Goal: Navigation & Orientation: Find specific page/section

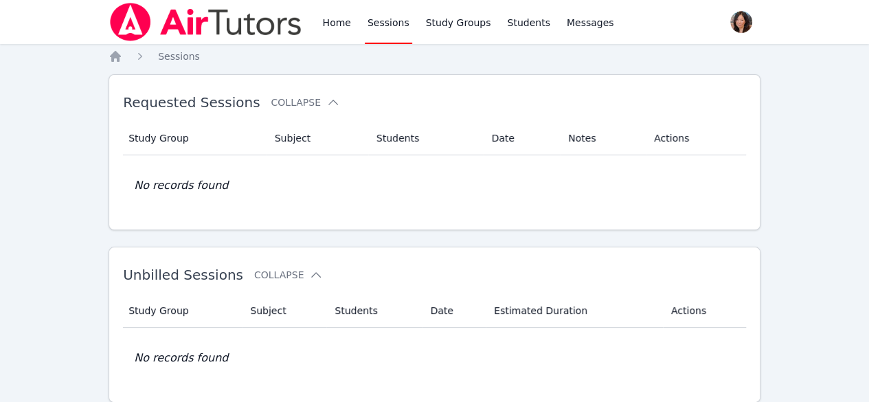
click at [353, 22] on div "Home Sessions Study Groups Students Messages" at bounding box center [468, 22] width 297 height 44
click at [342, 22] on link "Home" at bounding box center [337, 22] width 34 height 44
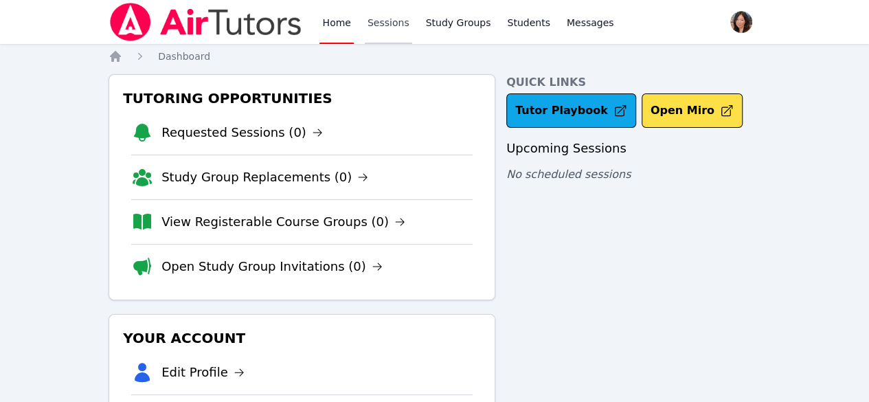
click at [385, 21] on link "Sessions" at bounding box center [388, 22] width 47 height 44
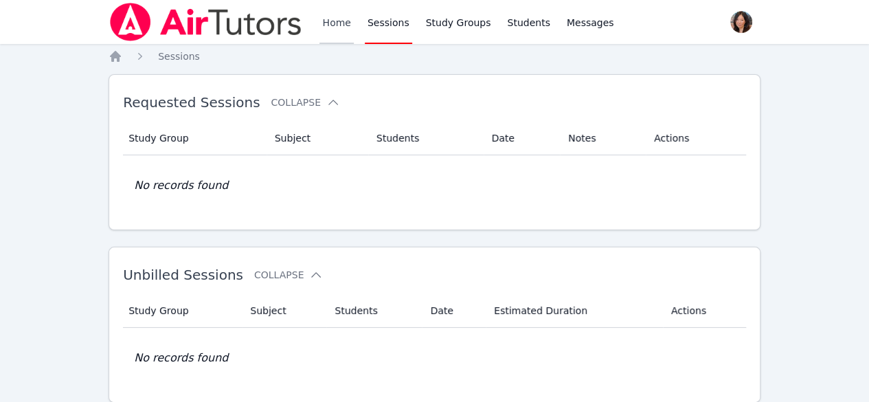
click at [346, 22] on link "Home" at bounding box center [337, 22] width 34 height 44
